Goal: Contribute content: Add original content to the website for others to see

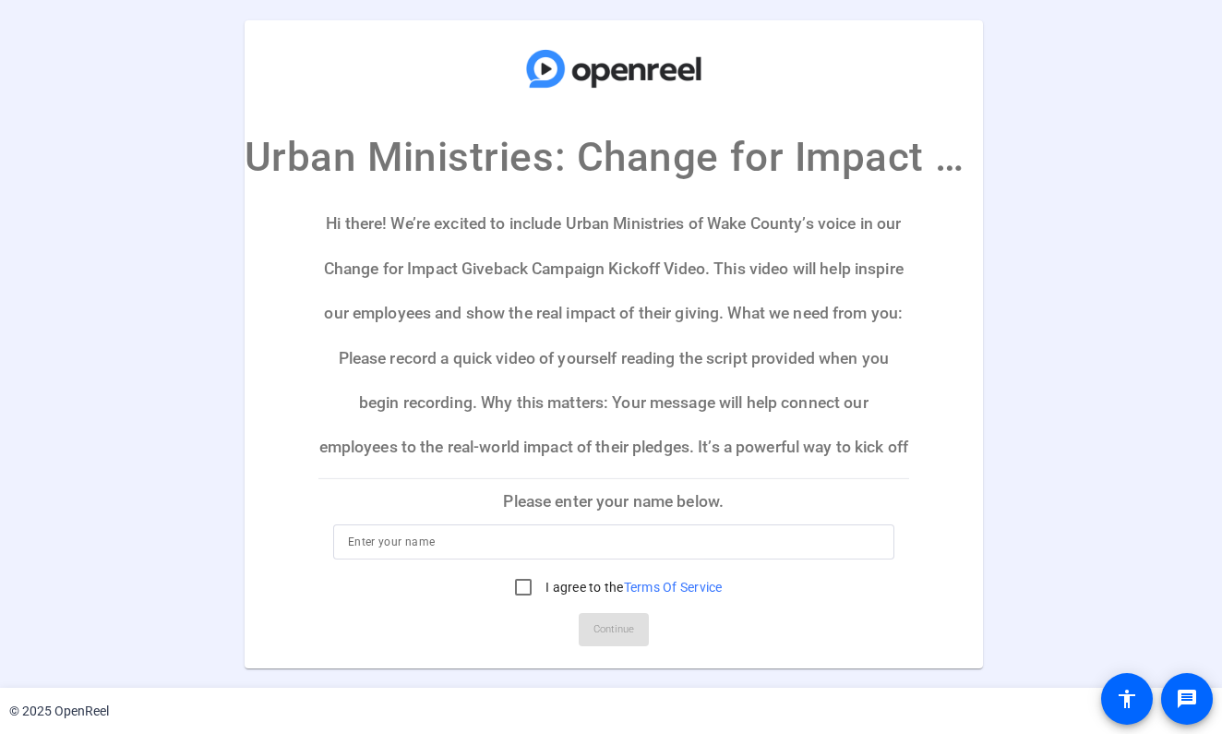
click at [631, 503] on p "Please enter your name below." at bounding box center [613, 501] width 591 height 44
click at [517, 545] on input at bounding box center [614, 542] width 532 height 22
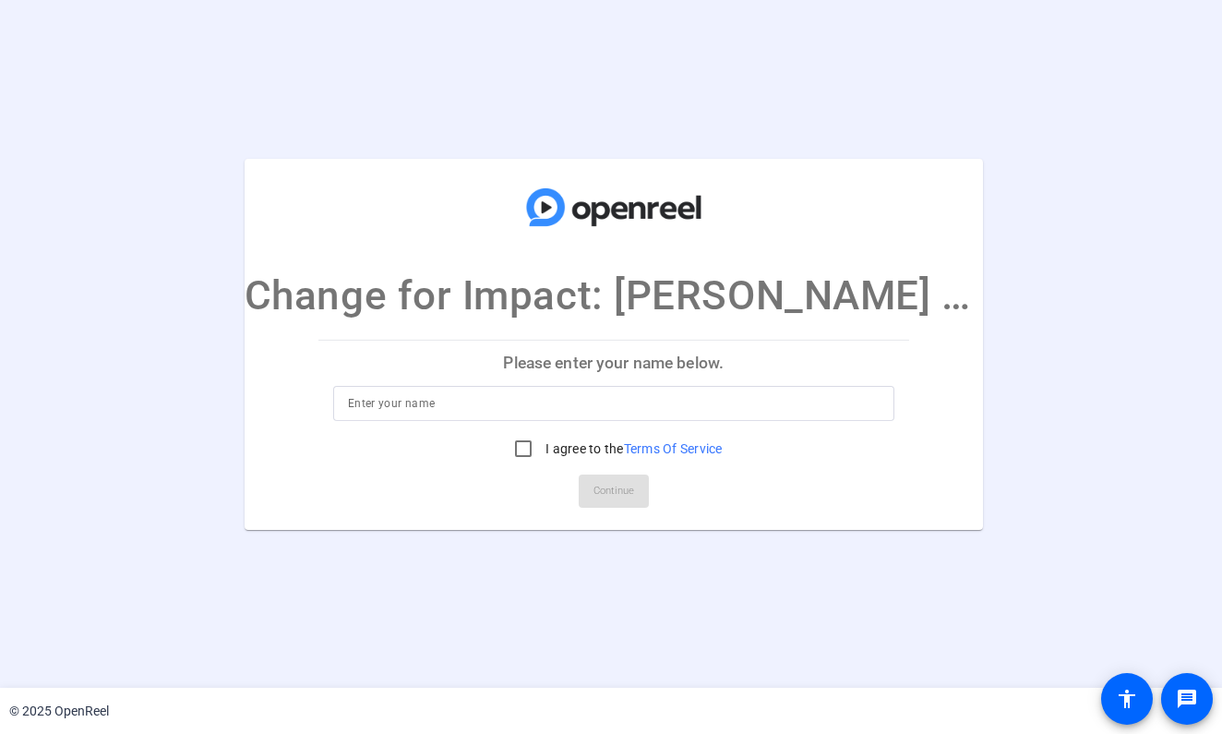
click at [559, 404] on input at bounding box center [614, 403] width 532 height 22
type input "[PERSON_NAME]"
click at [515, 450] on input "I agree to the Terms Of Service" at bounding box center [523, 448] width 37 height 37
checkbox input "true"
click at [610, 496] on span "Continue" at bounding box center [613, 491] width 41 height 28
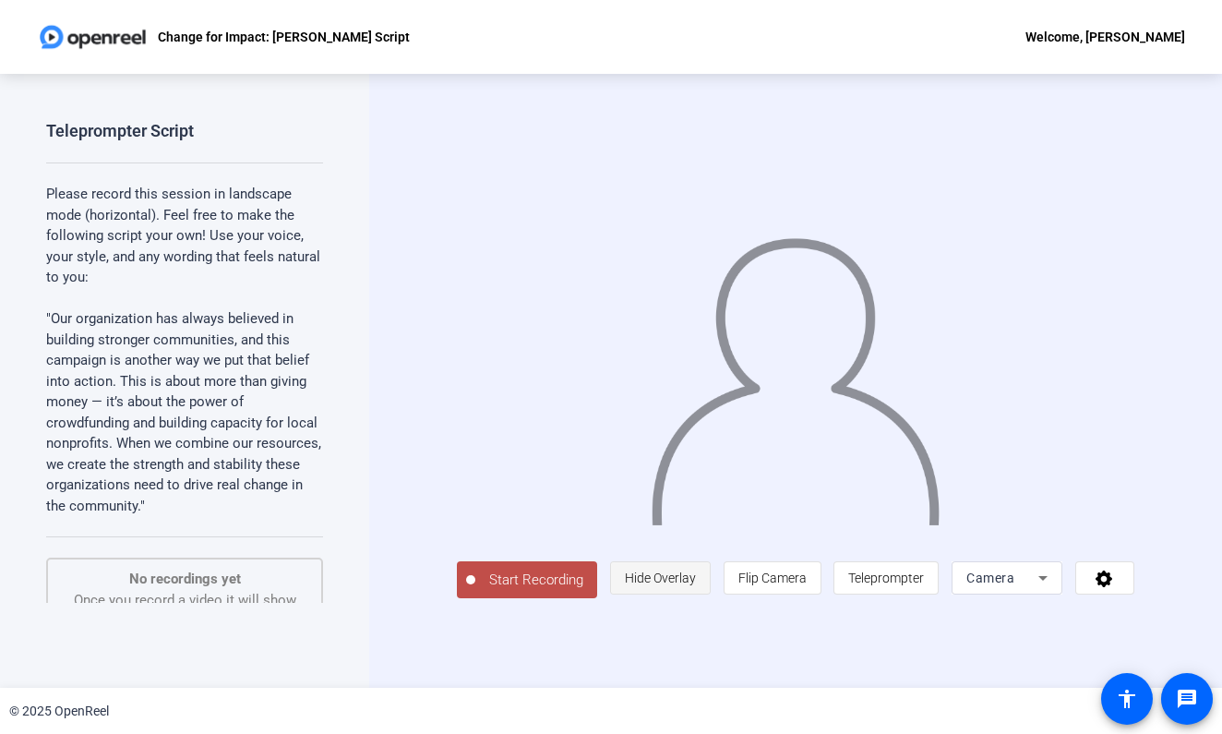
click at [696, 585] on span "Hide Overlay" at bounding box center [660, 577] width 71 height 15
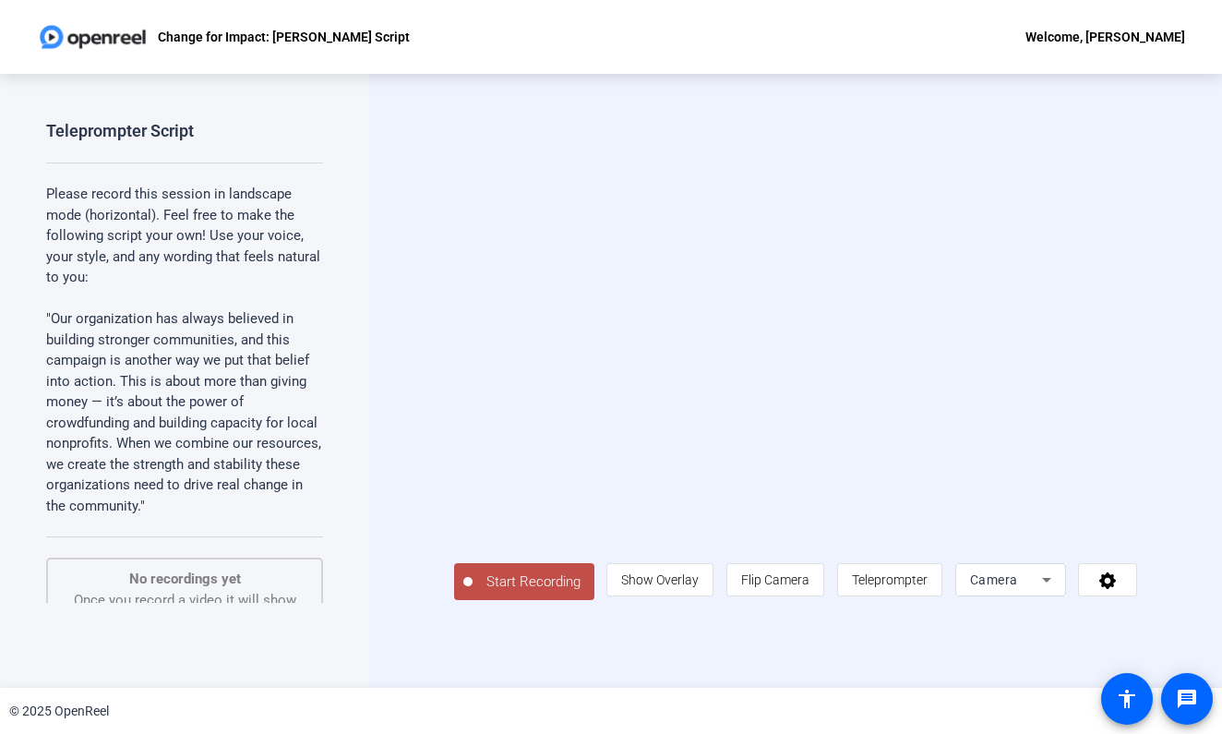
click at [487, 592] on span "Start Recording" at bounding box center [534, 581] width 122 height 21
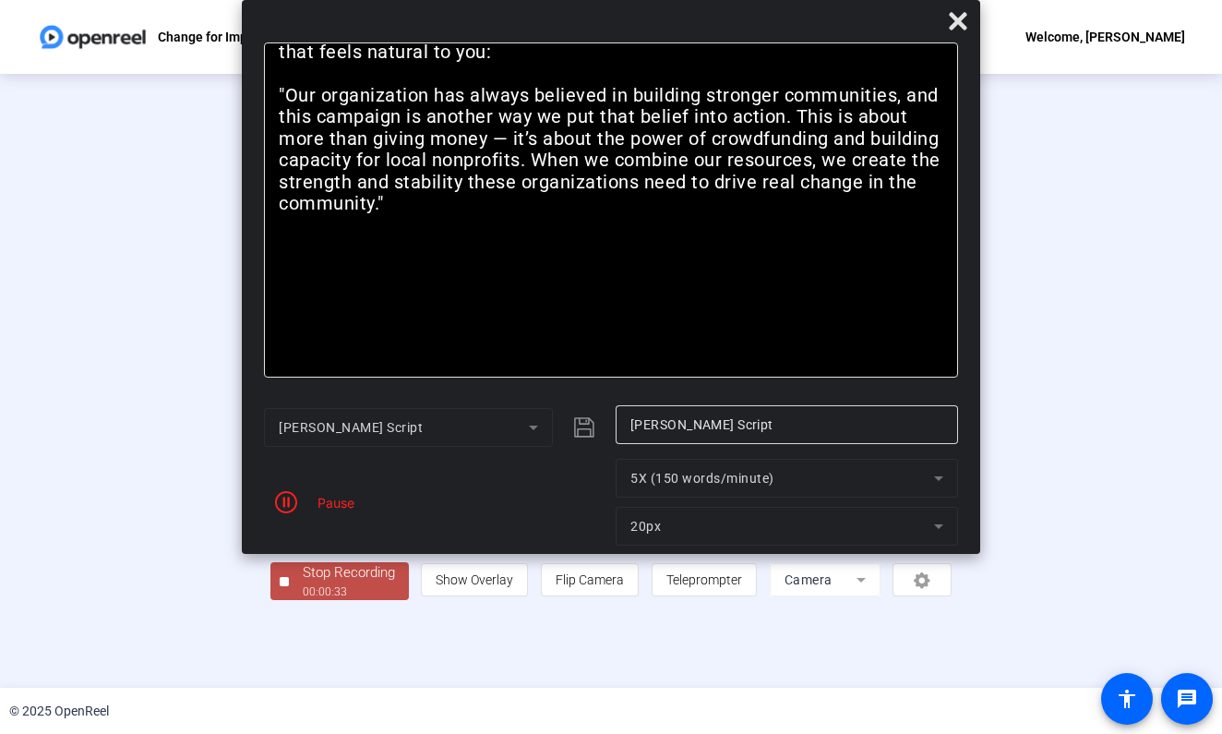
click at [360, 507] on div "Pause" at bounding box center [435, 502] width 342 height 87
click at [349, 506] on div "Pause" at bounding box center [331, 502] width 46 height 19
click at [287, 516] on span "button" at bounding box center [286, 502] width 44 height 44
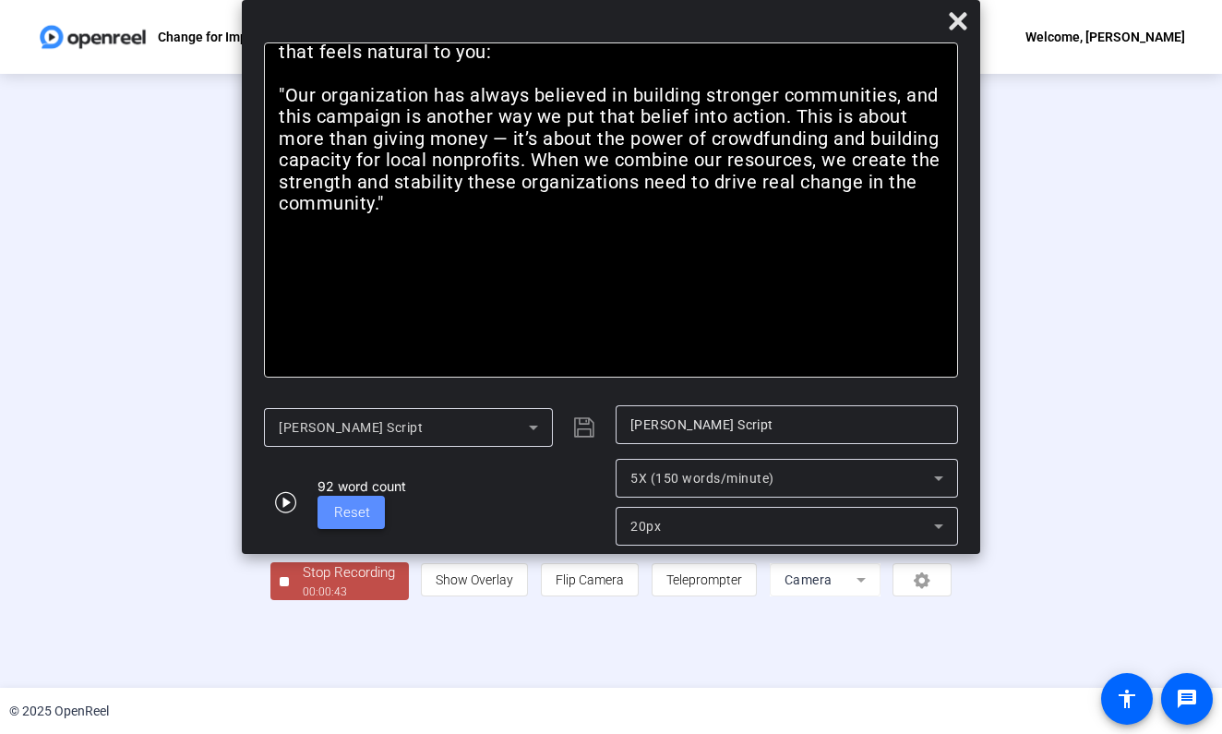
click at [339, 512] on span "Reset" at bounding box center [352, 512] width 36 height 17
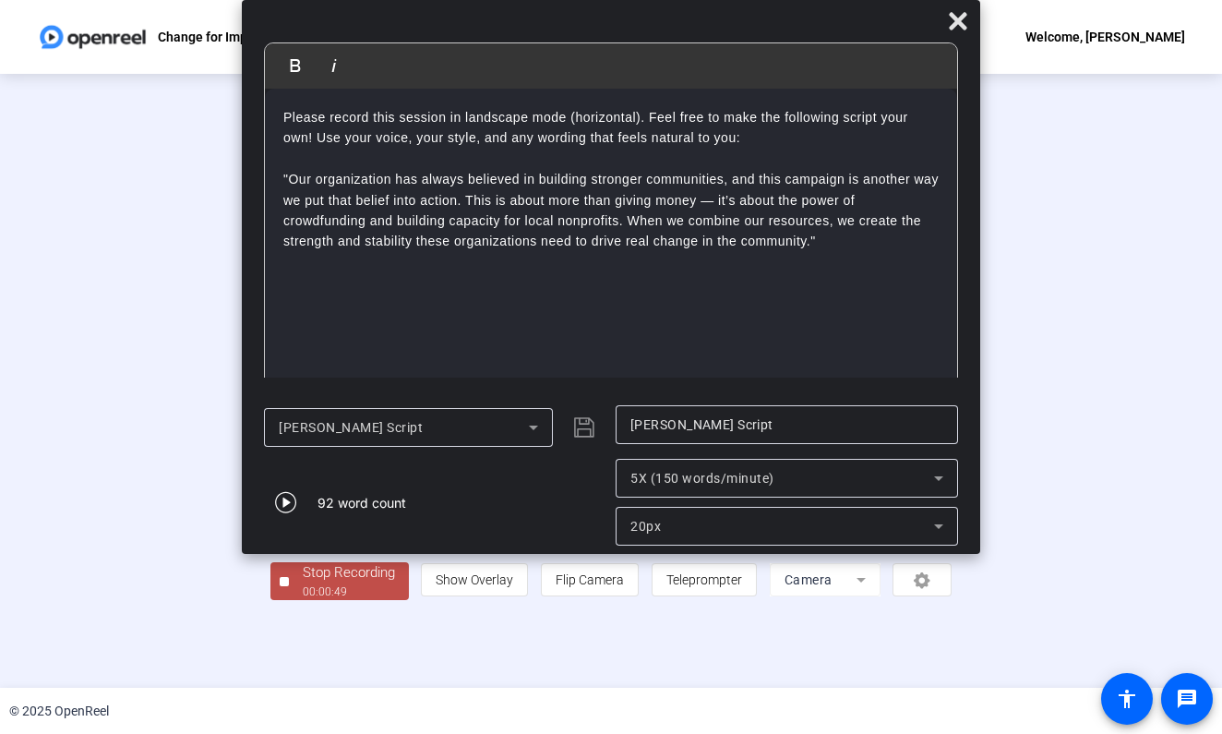
click at [303, 583] on div "Stop Recording" at bounding box center [349, 572] width 92 height 21
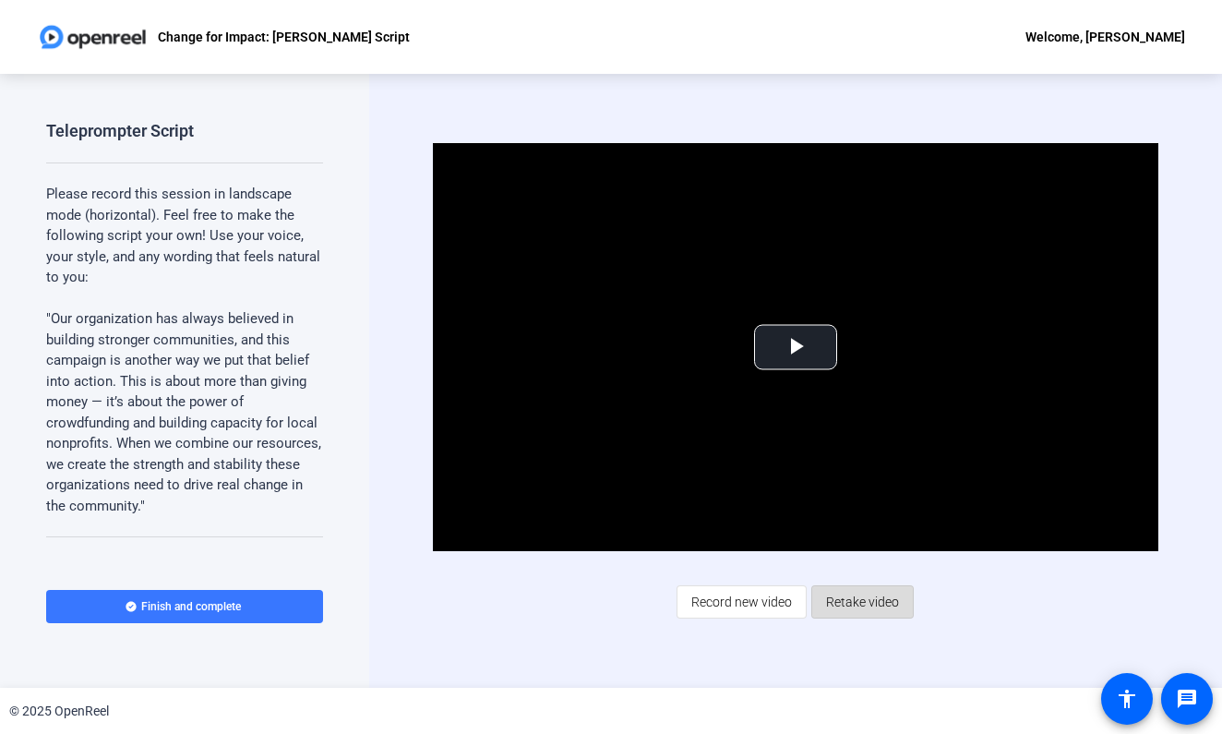
click at [872, 604] on span "Retake video" at bounding box center [862, 601] width 73 height 35
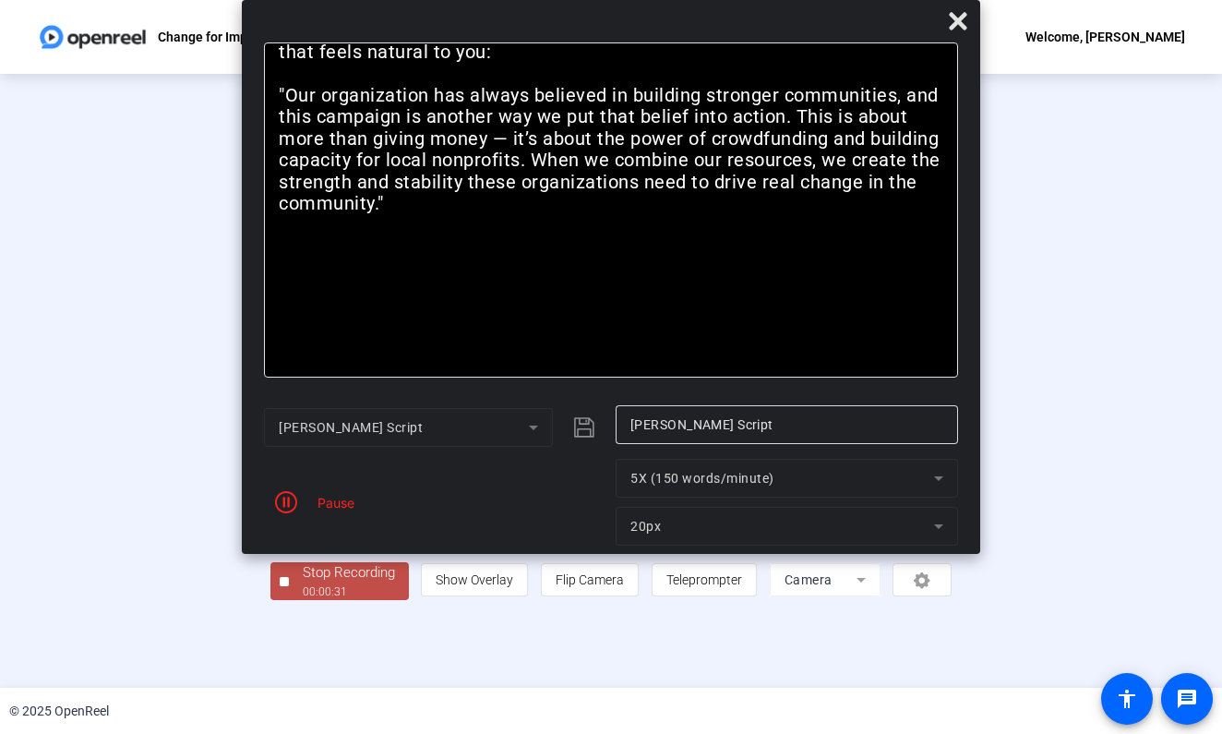
click at [335, 503] on div "Pause" at bounding box center [331, 502] width 46 height 19
click at [293, 507] on icon "button" at bounding box center [286, 502] width 22 height 22
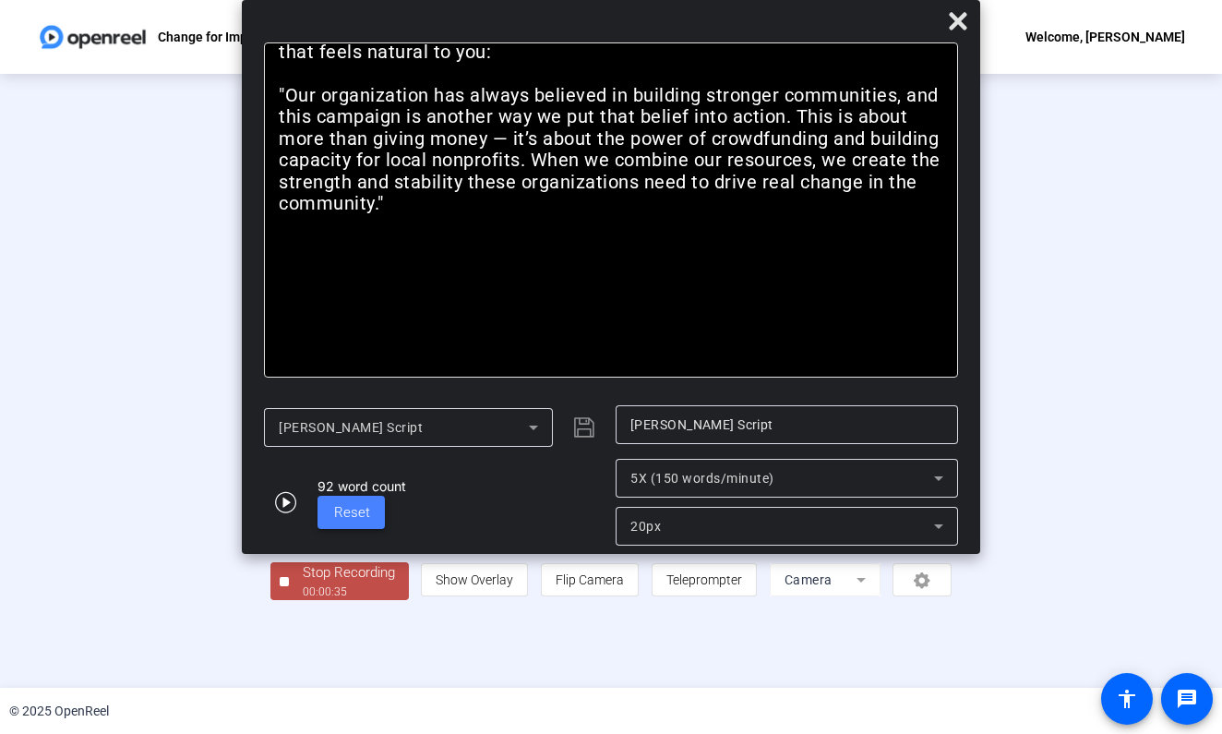
click at [339, 509] on span "Reset" at bounding box center [352, 512] width 36 height 17
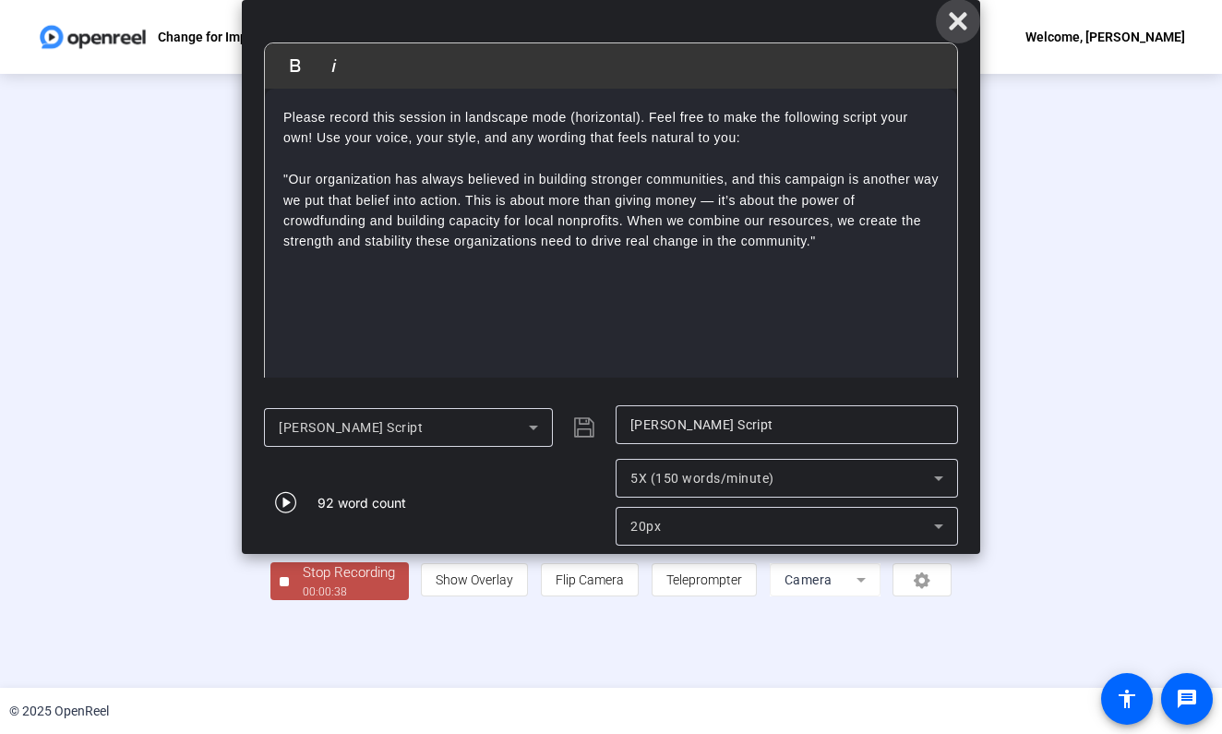
click at [959, 20] on icon at bounding box center [958, 21] width 18 height 18
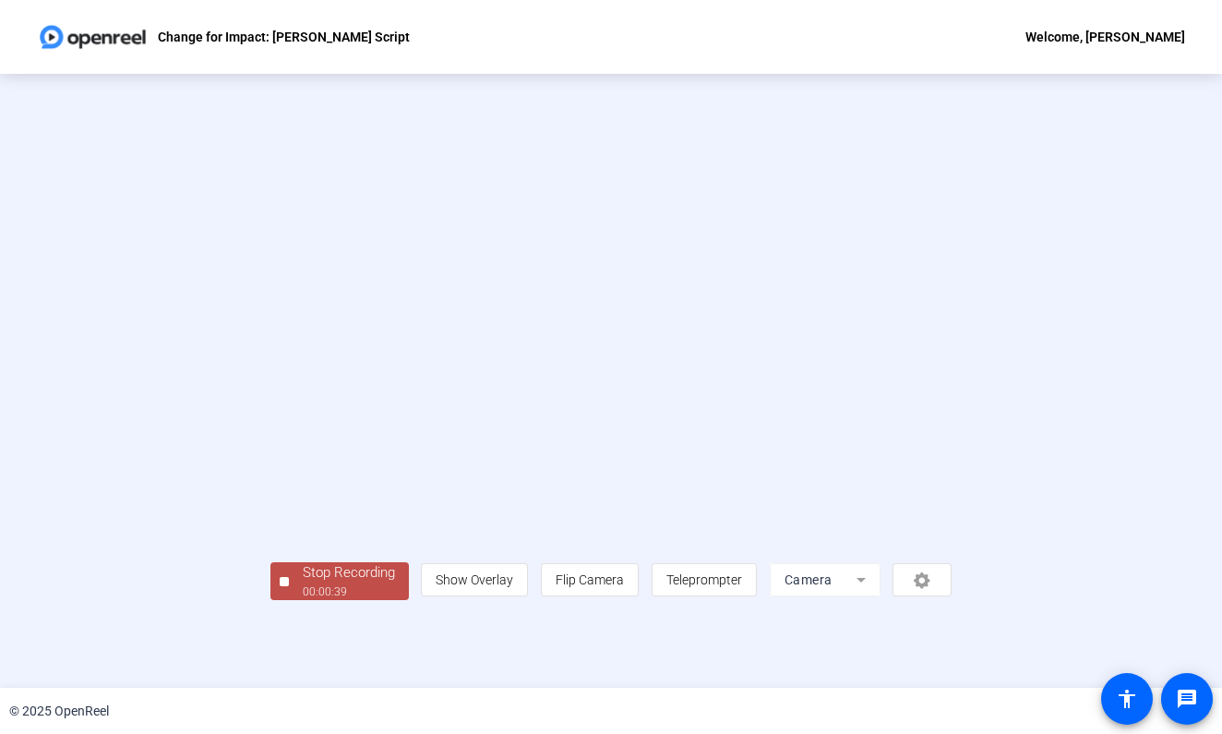
click at [303, 583] on div "Stop Recording" at bounding box center [349, 572] width 92 height 21
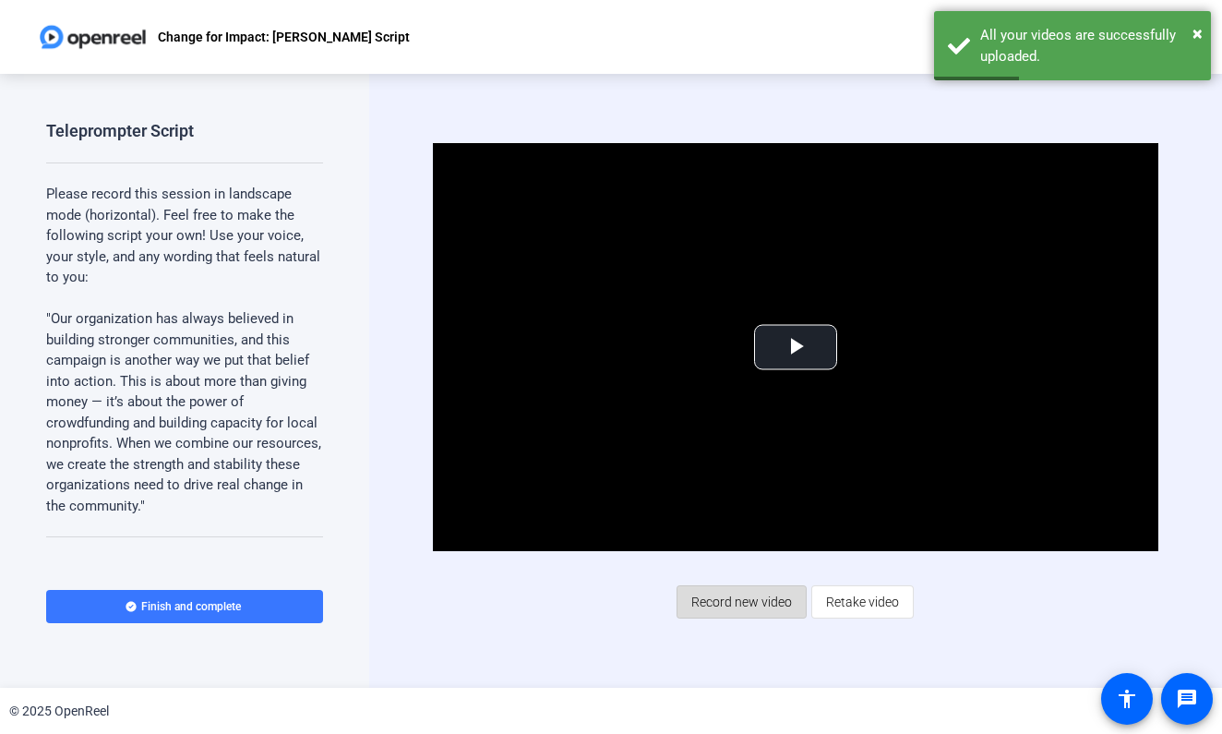
click at [745, 598] on span "Record new video" at bounding box center [741, 601] width 101 height 35
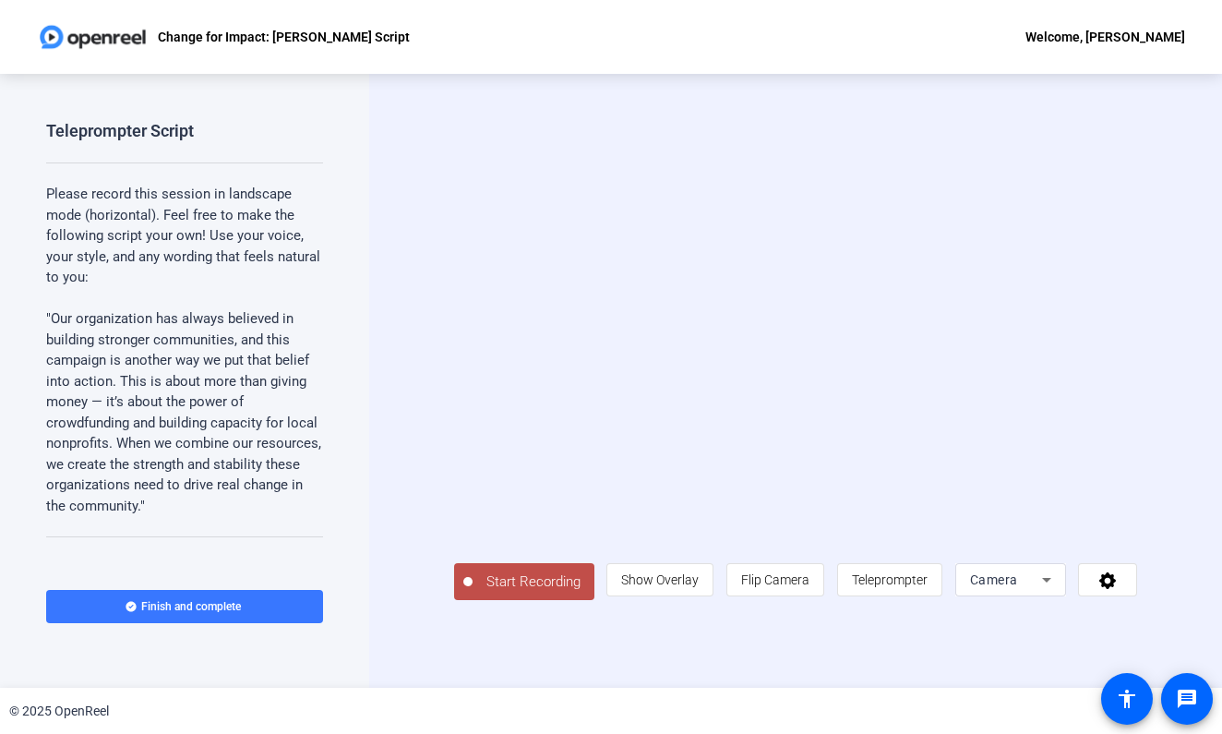
click at [493, 592] on span "Start Recording" at bounding box center [534, 581] width 122 height 21
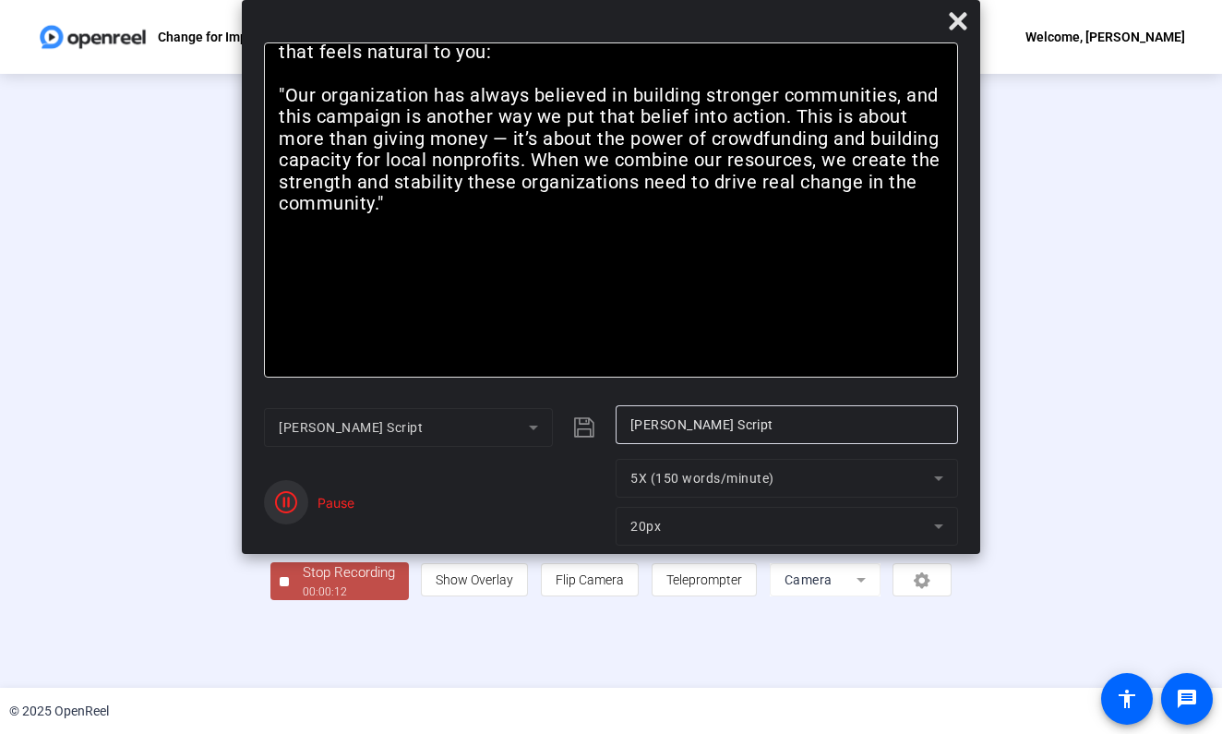
click at [287, 511] on icon "button" at bounding box center [286, 502] width 22 height 22
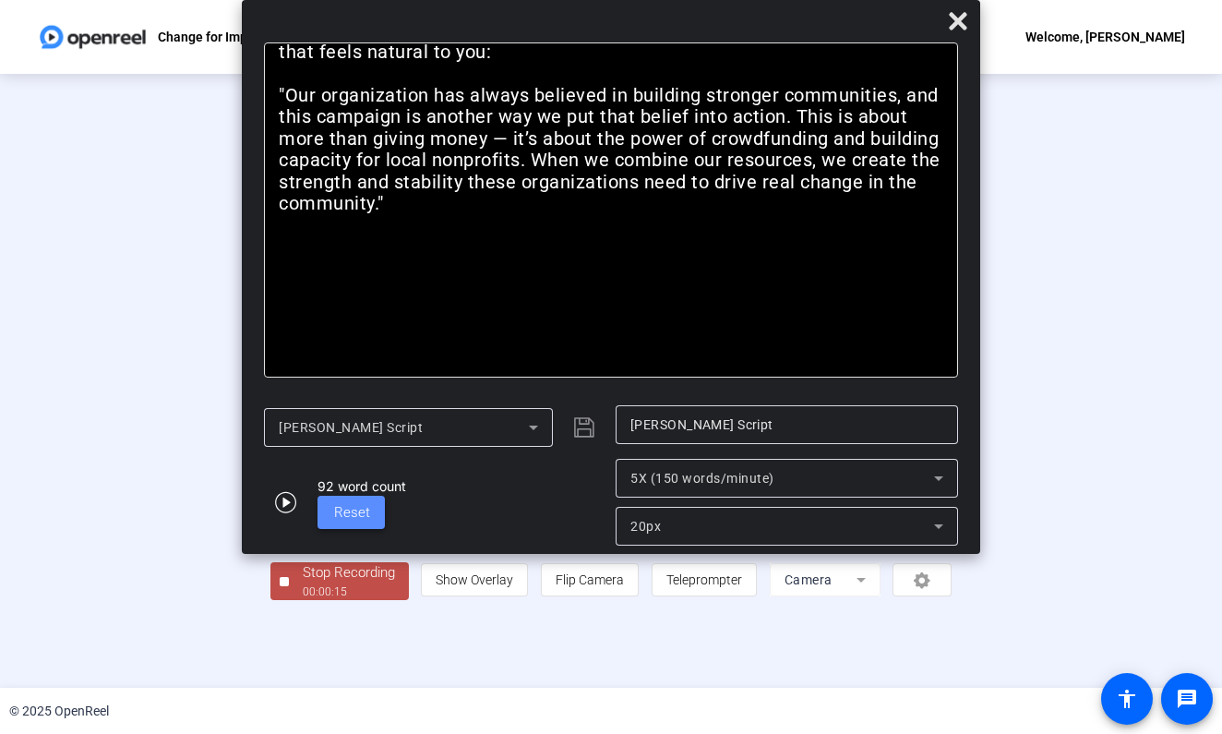
click at [354, 517] on span "Reset" at bounding box center [352, 512] width 36 height 17
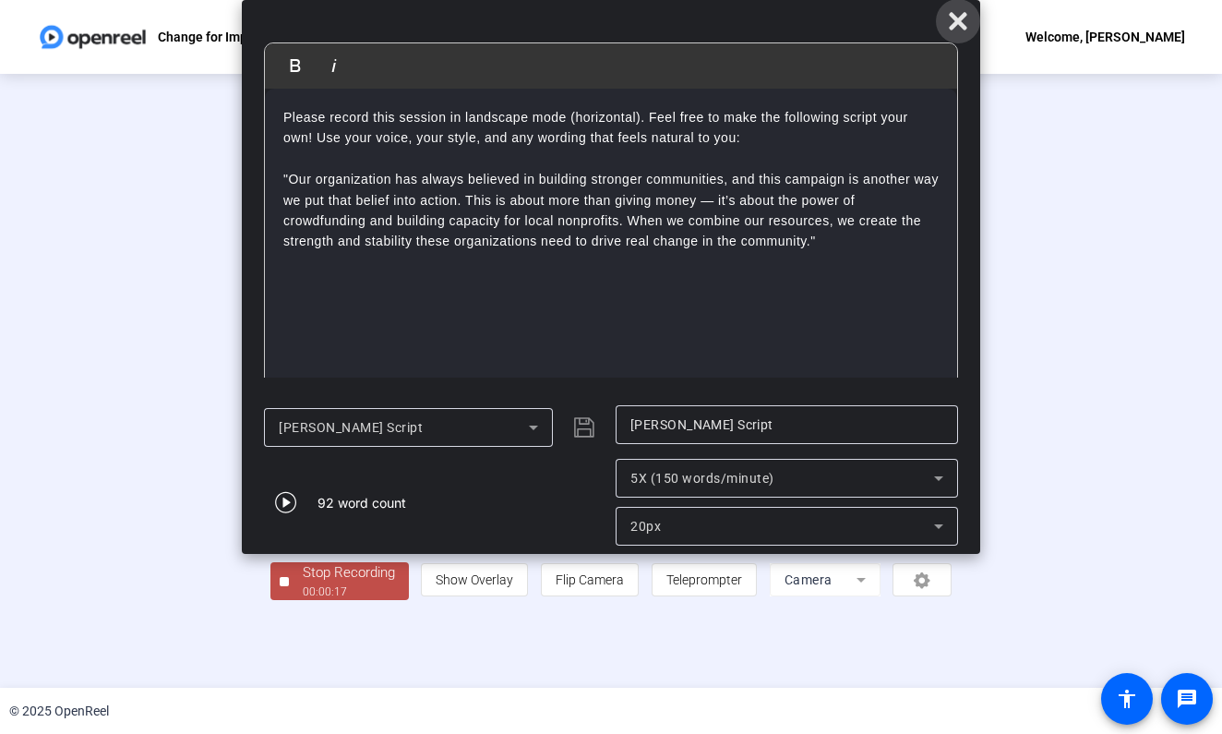
click at [960, 22] on icon at bounding box center [958, 21] width 18 height 18
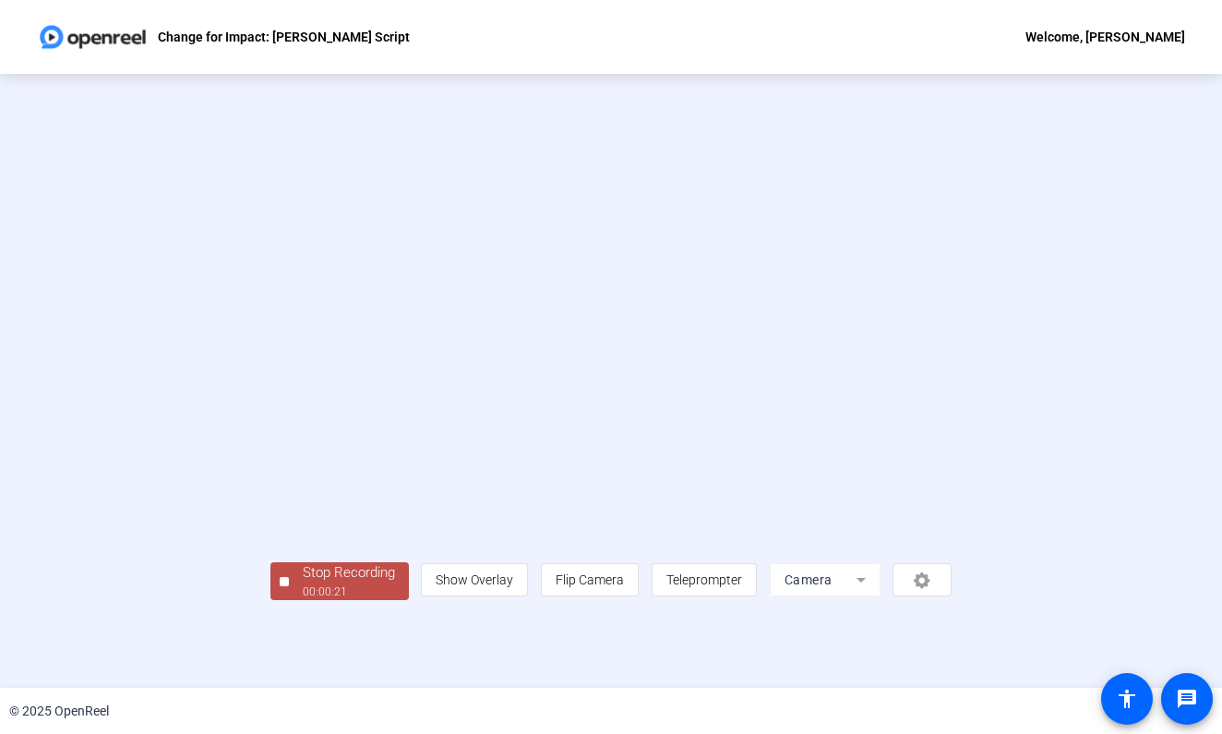
click at [303, 600] on div "00:00:21" at bounding box center [349, 591] width 92 height 17
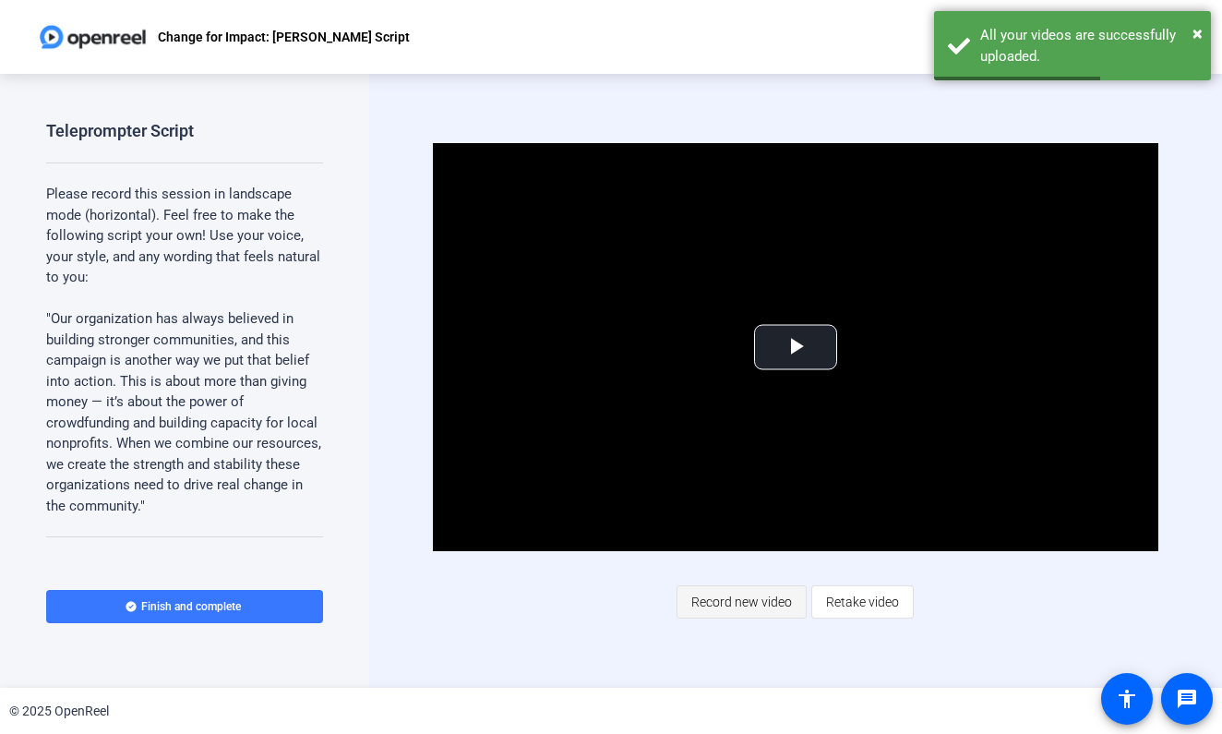
click at [714, 601] on span "Record new video" at bounding box center [741, 601] width 101 height 35
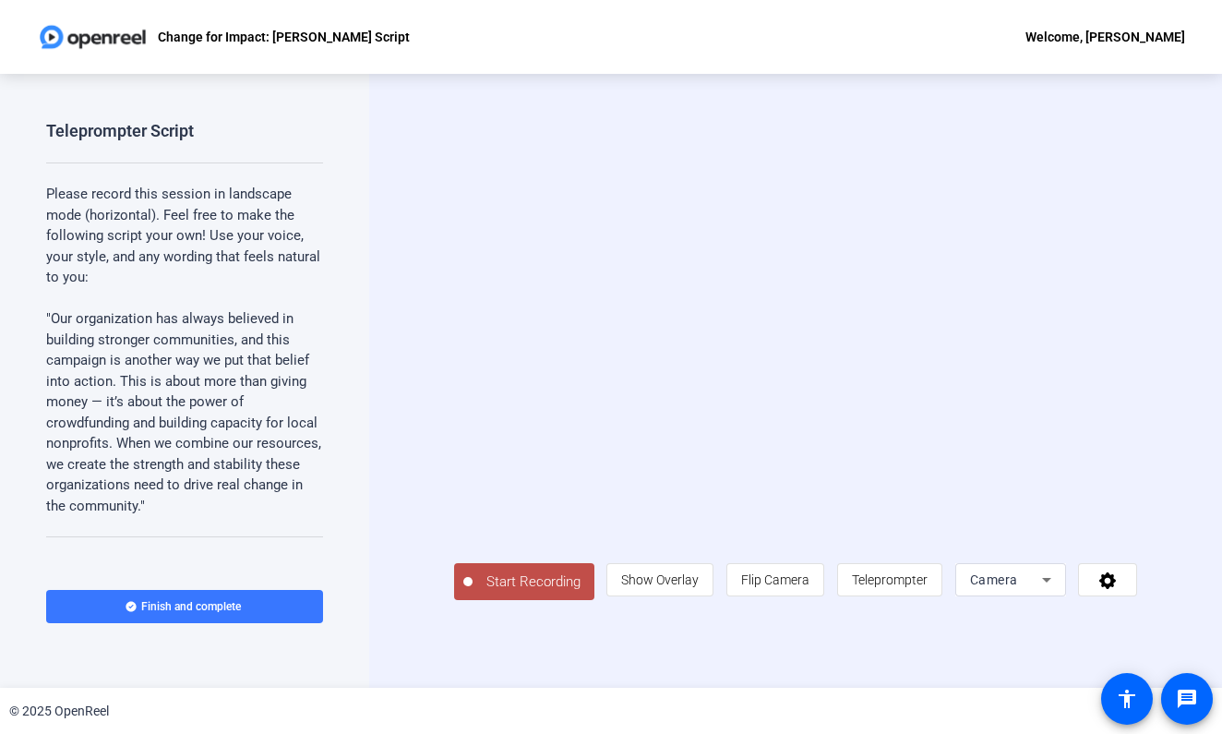
click at [488, 592] on span "Start Recording" at bounding box center [534, 581] width 122 height 21
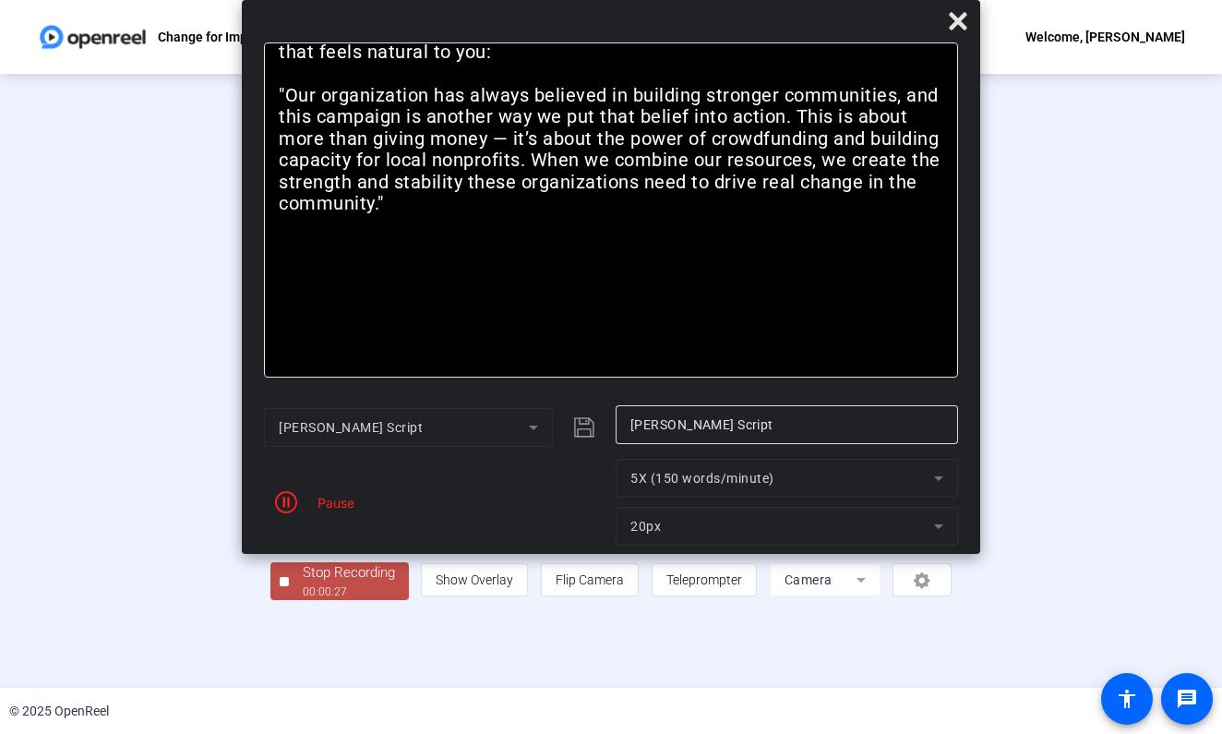
click at [321, 494] on div "Pause" at bounding box center [331, 502] width 46 height 19
click at [303, 583] on div "Stop Recording" at bounding box center [349, 572] width 92 height 21
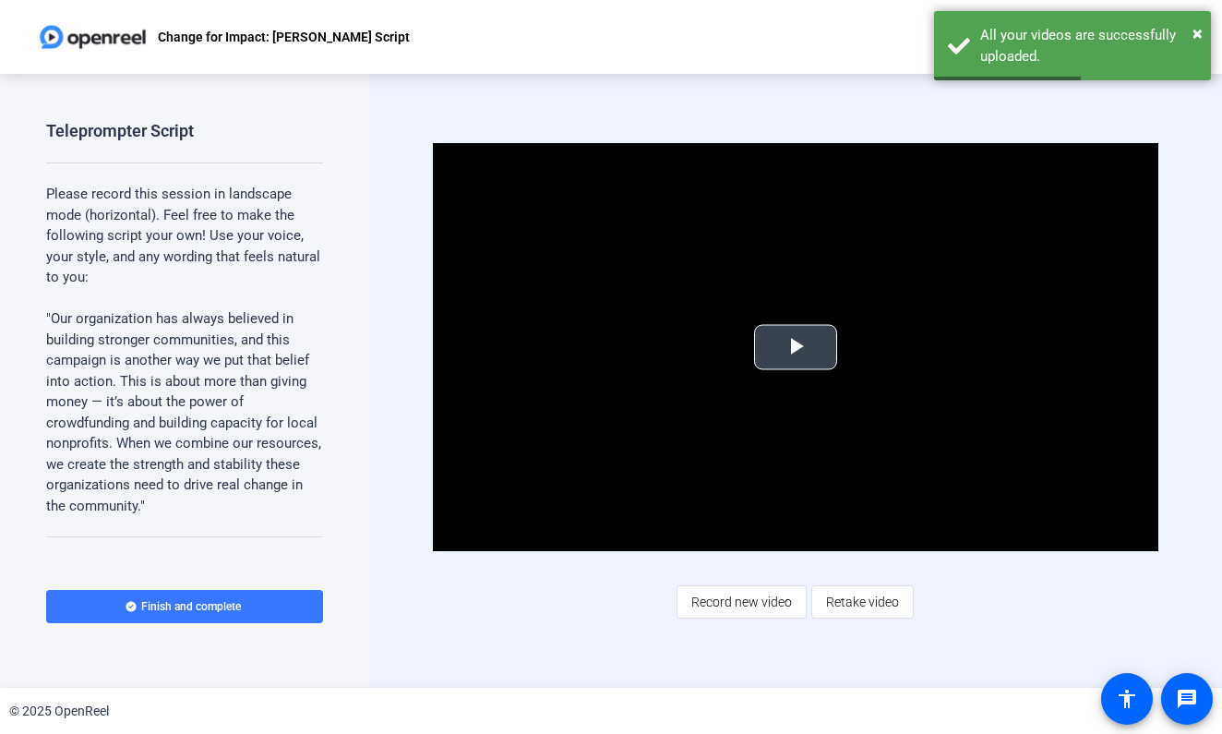
click at [795, 347] on span "Video Player" at bounding box center [795, 347] width 0 height 0
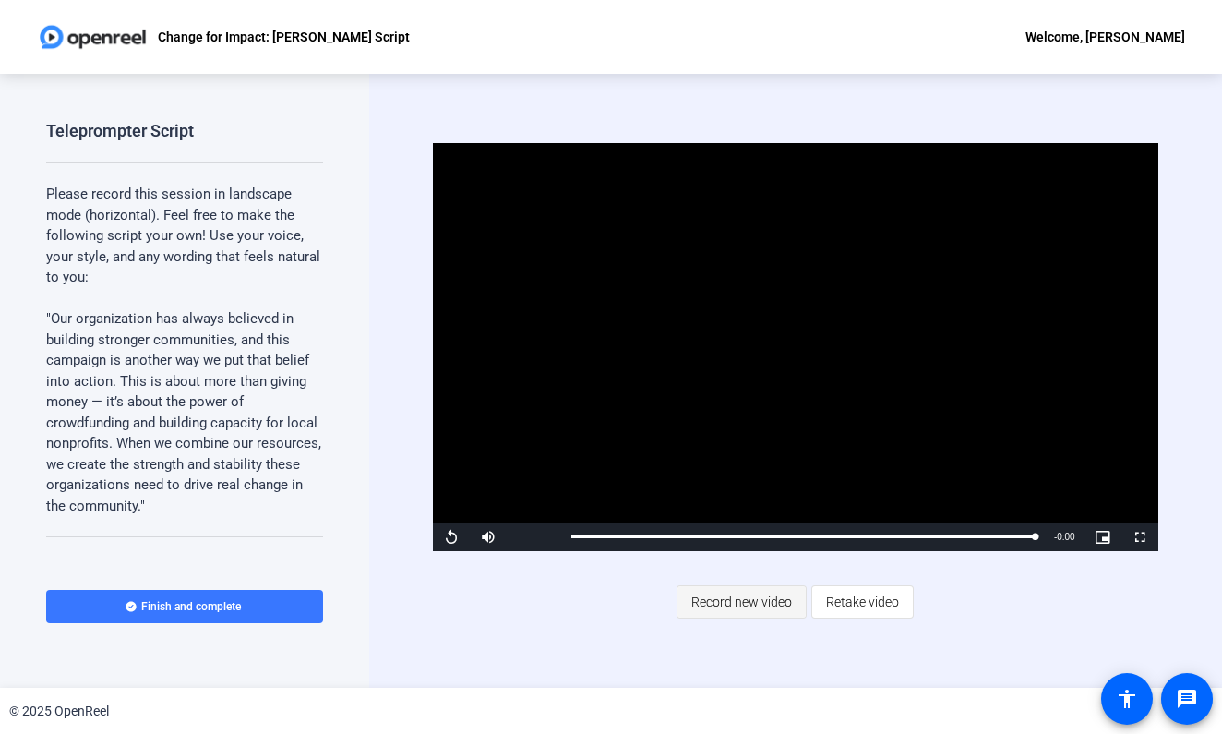
click at [723, 605] on span "Record new video" at bounding box center [741, 601] width 101 height 35
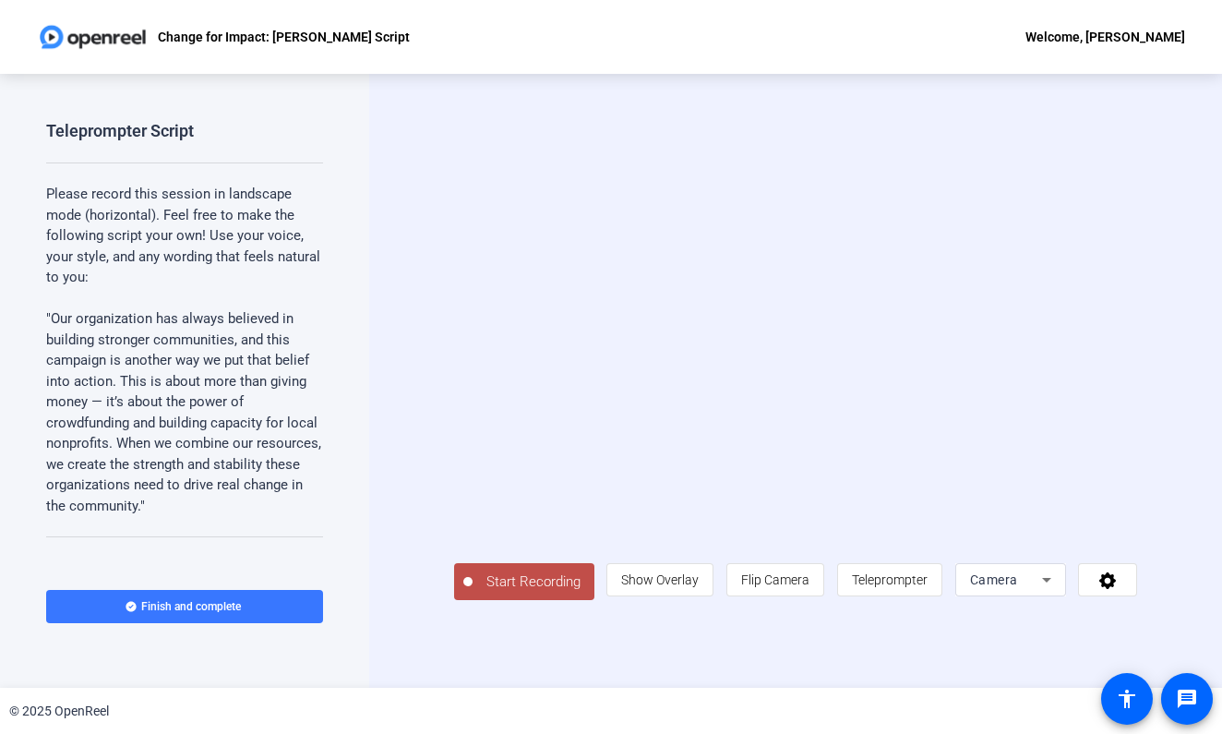
click at [491, 592] on span "Start Recording" at bounding box center [534, 581] width 122 height 21
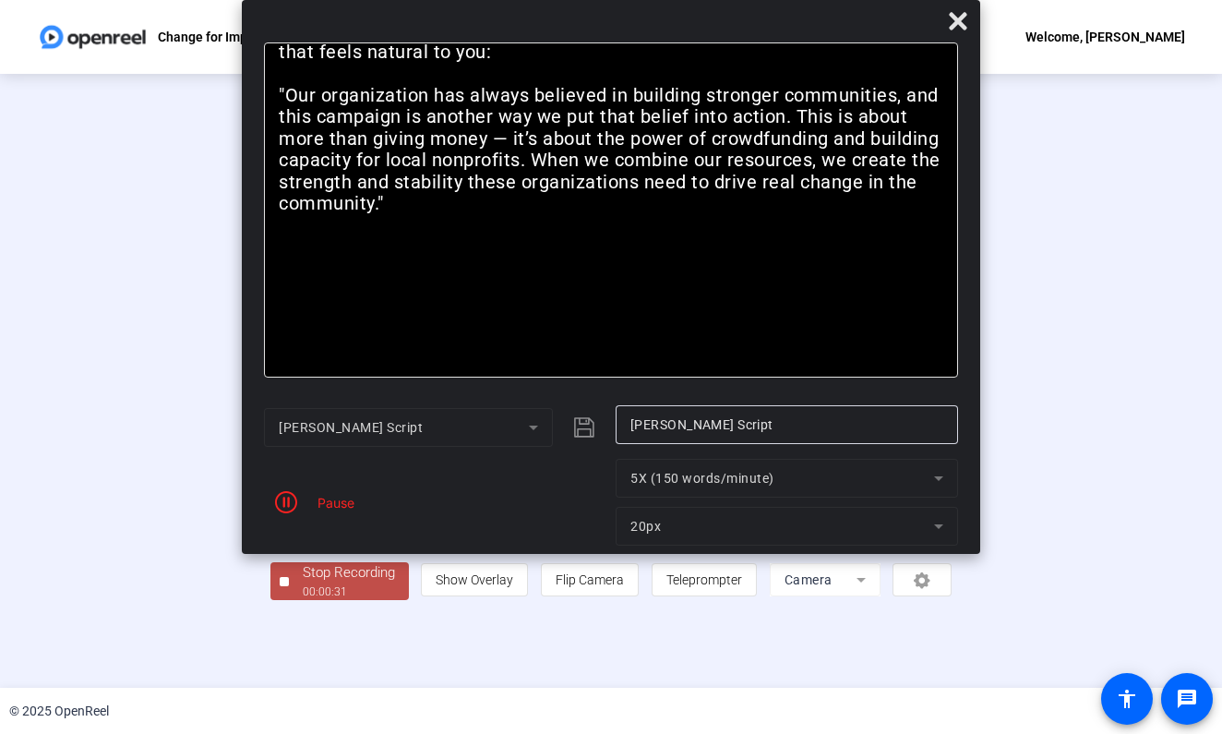
click at [314, 519] on div "Pause" at bounding box center [435, 502] width 342 height 87
click at [270, 600] on div "Stop Recording 00:00:32 person Show Overlay flip Flip Camera article Teleprompt…" at bounding box center [611, 380] width 682 height 438
click at [270, 600] on div "Stop Recording 00:00:33 person Show Overlay flip Flip Camera article Teleprompt…" at bounding box center [611, 380] width 682 height 438
click at [303, 583] on div "Stop Recording" at bounding box center [349, 572] width 92 height 21
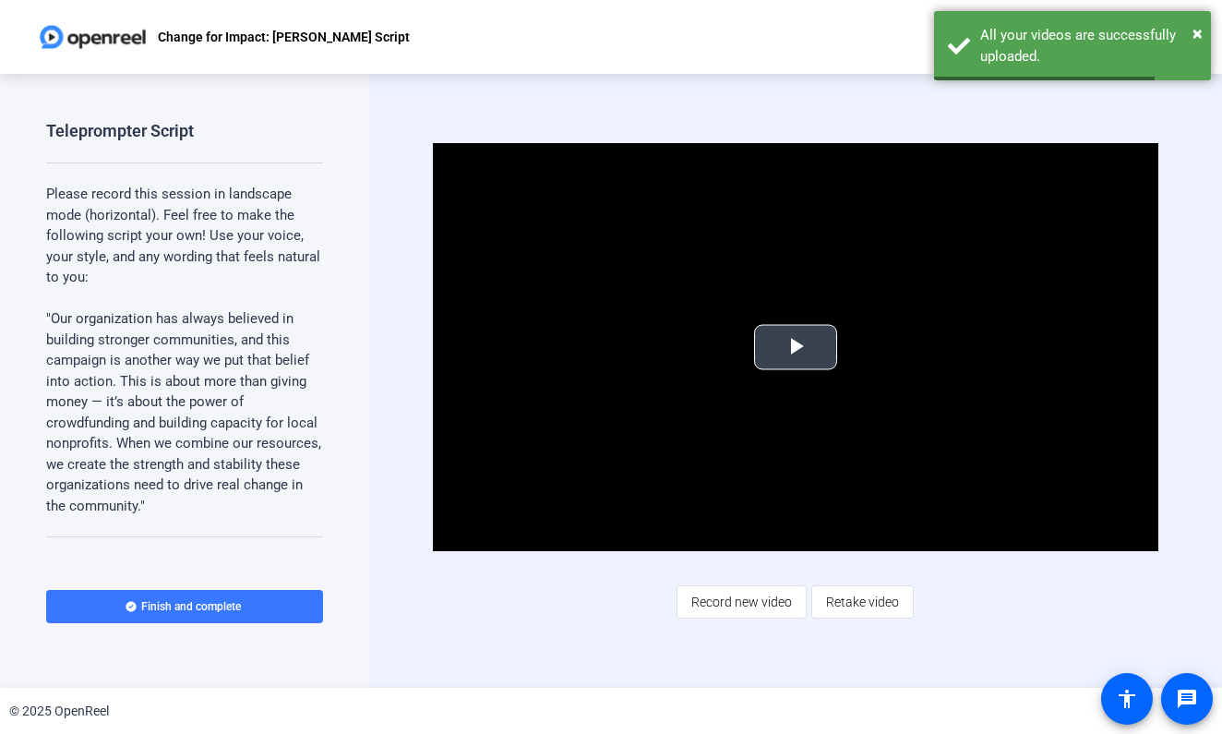
click at [795, 347] on span "Video Player" at bounding box center [795, 347] width 0 height 0
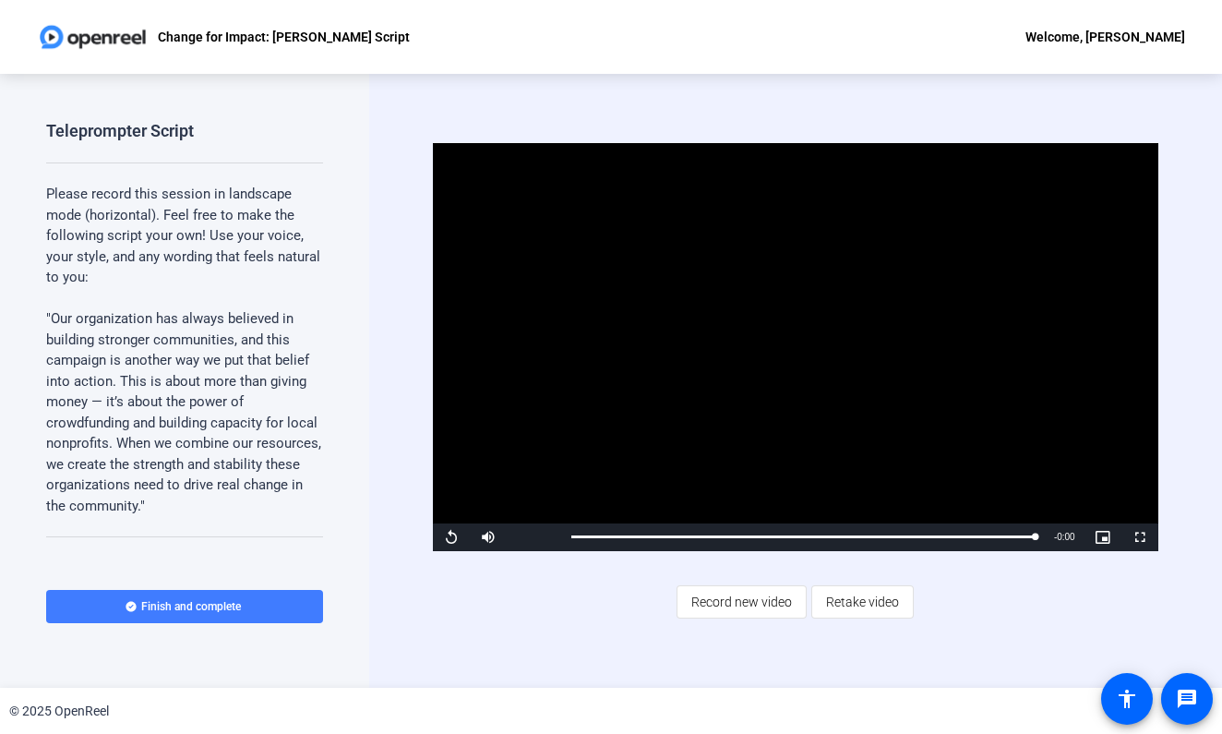
click at [181, 613] on span "Finish and complete" at bounding box center [191, 606] width 100 height 15
